Goal: Task Accomplishment & Management: Complete application form

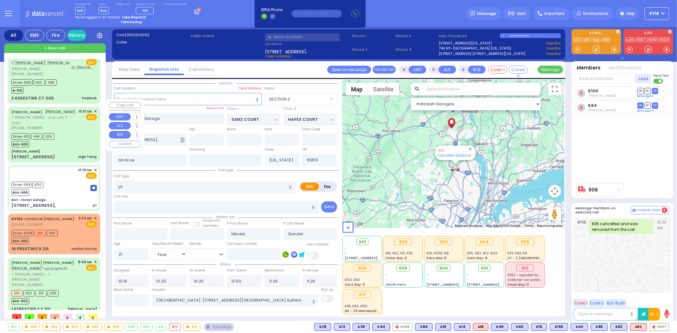
select select "[DEMOGRAPHIC_DATA]"
type input "10:31"
type input "10:35"
type input "10:40"
type input "11:02"
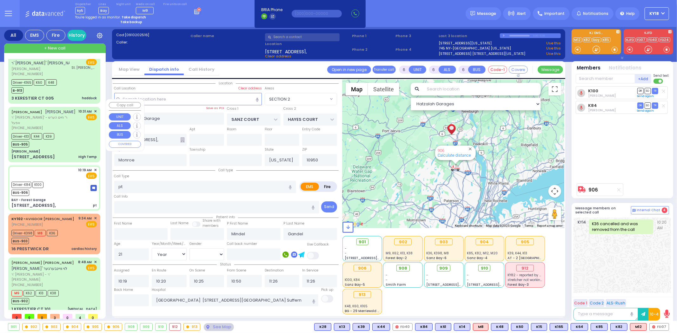
type input "New York Presbyterian Hospital- Columbia Campus 622, West 168th Street New York…"
select select "Hatzalah Garages"
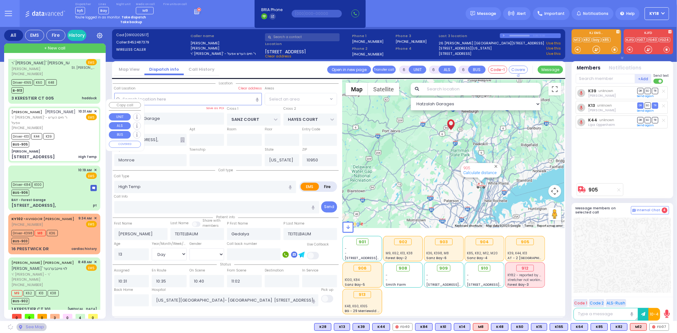
type input "[PERSON_NAME]"
type input "SEVEN SPRINGS MOUNTAIN RD"
type input "KARLSBURG RD"
type input "[STREET_ADDRESS]"
select select "SECTION 5"
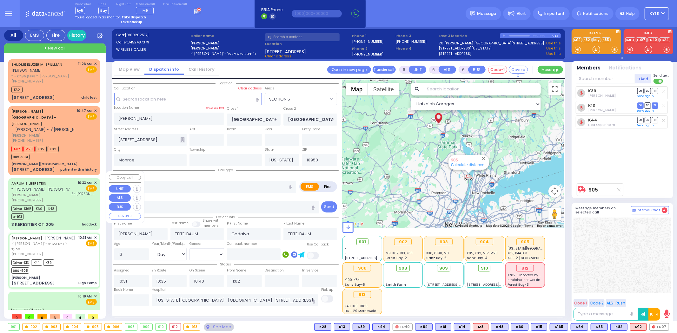
click at [63, 193] on span "[PERSON_NAME]" at bounding box center [40, 195] width 58 height 5
select select
type input "haddock"
radio input "true"
type input "AVRUM"
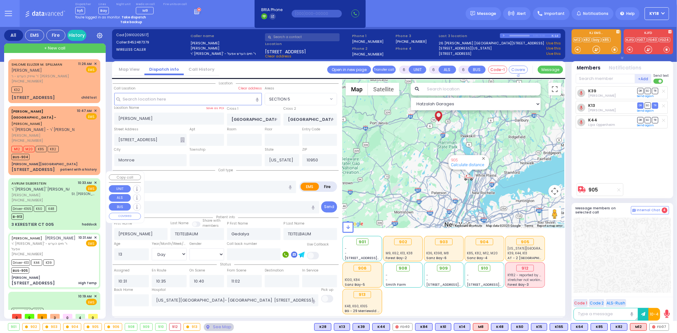
type input "SILBERSTEIN"
type input "Malka"
type input "Silberstein"
type input "23"
select select "Year"
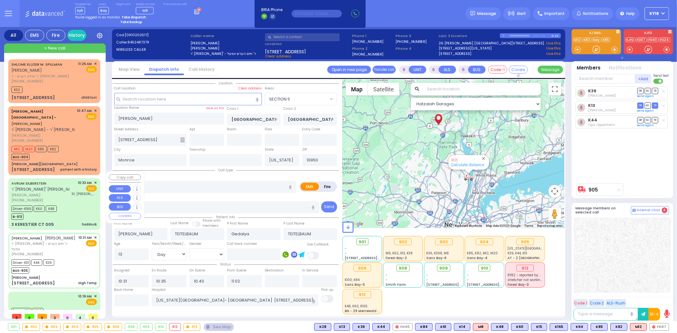
select select "[DEMOGRAPHIC_DATA]"
type input "10:33"
type input "10:40"
type input "10:42"
type input "11:16"
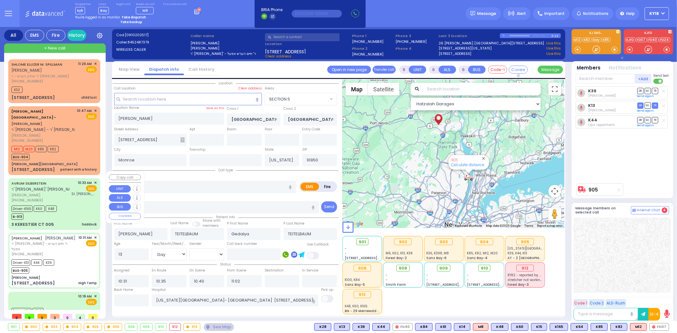
type input "[GEOGRAPHIC_DATA][PERSON_NAME]"
select select "Hatzalah Garages"
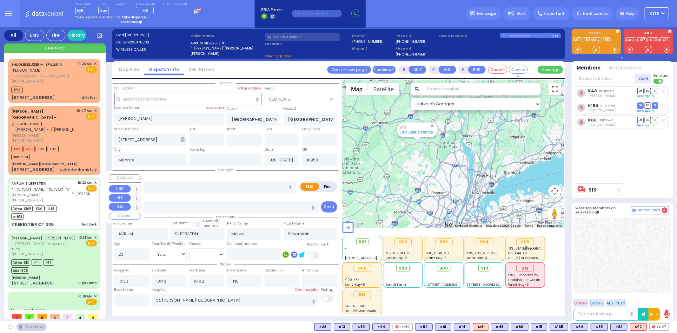
type input "GETZIL BERGER BLVD"
type input "KAHAN DR"
type input "3 KERESTIER CT"
type input "005"
select select "SECTION 4"
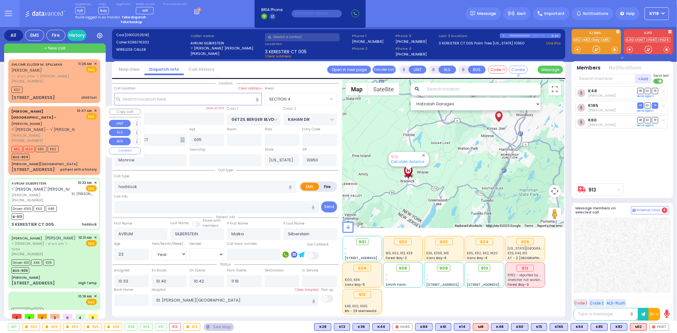
click at [65, 154] on div "Aizer Health Center - ARON YONA JACOBOWITZ ר' יחיאל עזריאל - ר' חיים יוסף גאטלי…" at bounding box center [55, 140] width 90 height 67
type input "1"
select select
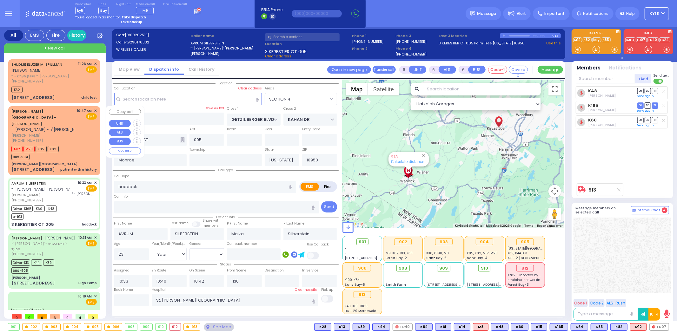
type input "patient with a history"
radio input "true"
type input "ARON YONA"
type input "JACOBOWITZ"
type input "17"
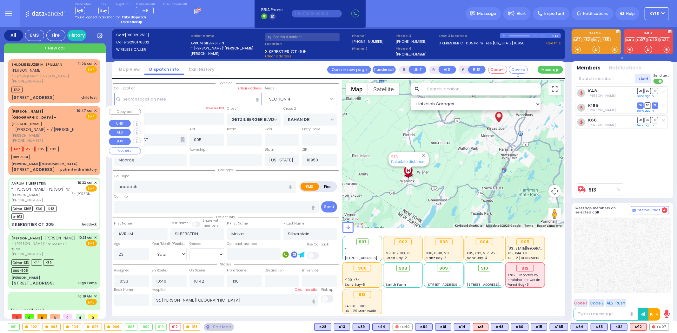
select select "Month"
select select
type input "10:47"
type input "10:57"
select select "Hatzalah Garages"
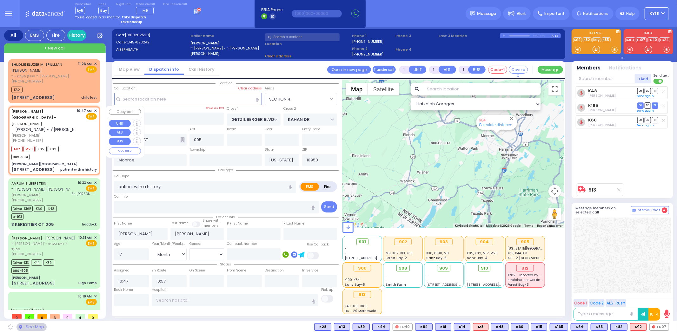
type input "[PERSON_NAME][GEOGRAPHIC_DATA]"
type input "VAN BUREN DR"
type input "CARTER LN"
type input "[STREET_ADDRESS]"
type input "Kiryas Joel"
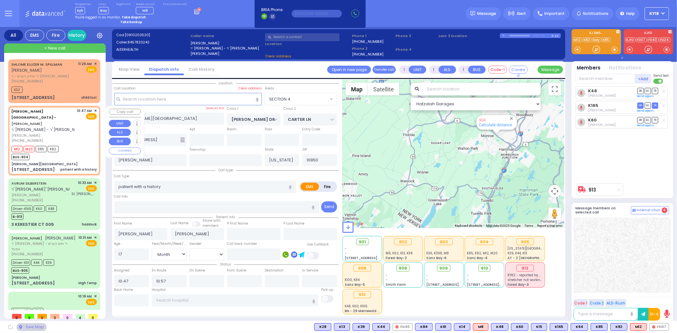
select select "SECTION 2"
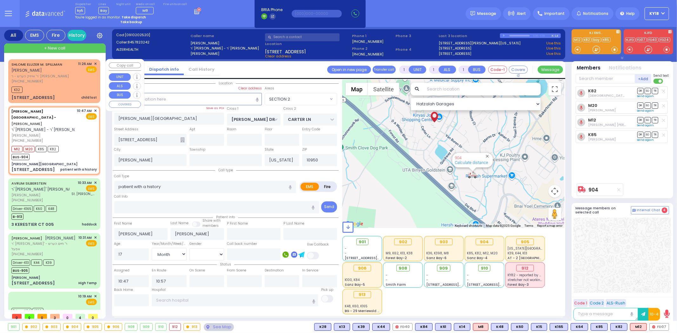
click at [62, 91] on div "K32" at bounding box center [53, 89] width 85 height 8
type input "2"
select select
type input "child lost"
radio input "true"
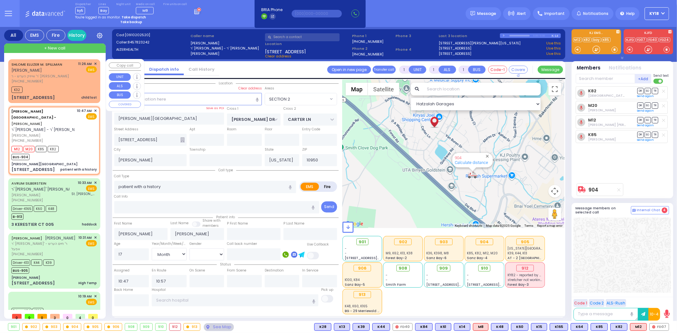
type input "SHLOME ELUZER M."
type input "SPILLMAN"
select select
type input "11:26"
type input "11:28"
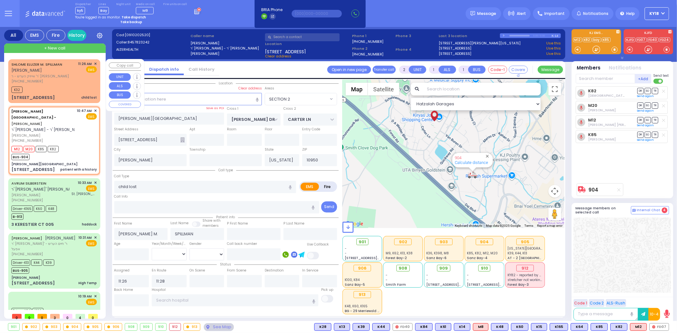
select select "Hatzalah Garages"
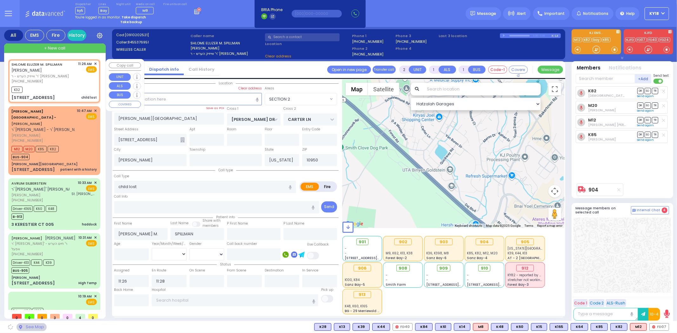
type input "YOEL KLEIN BLVD"
type input "MERON DR"
type input "14 PRAG BLVD"
type input "203"
type input "Monroe"
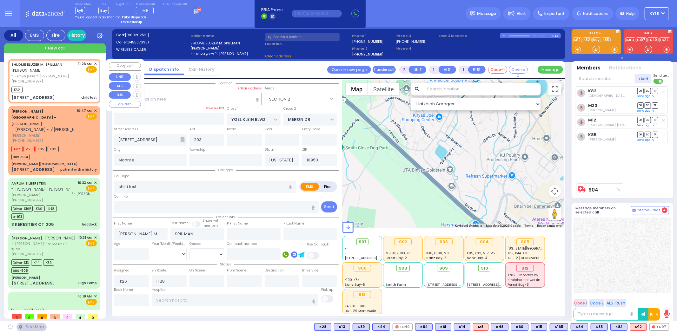
select select "SECTION 6"
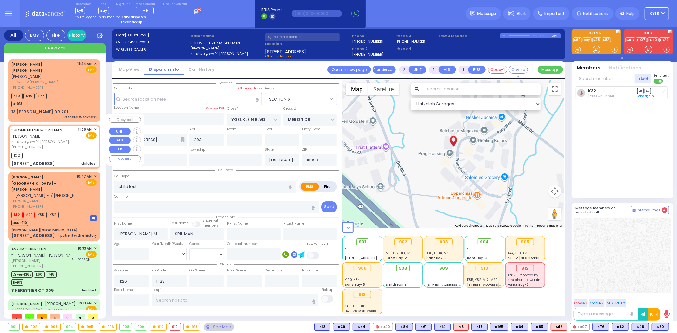
select select
radio input "true"
select select
select select "Hatzalah Garages"
select select "SECTION 6"
